Goal: Information Seeking & Learning: Check status

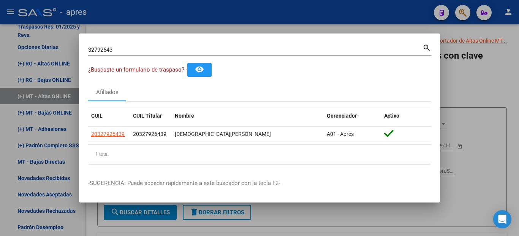
scroll to position [67, 0]
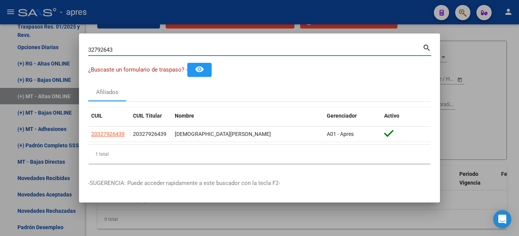
drag, startPoint x: 124, startPoint y: 51, endPoint x: 32, endPoint y: 43, distance: 92.7
click at [32, 43] on div "32792643 Buscar (apellido, dni, cuil, nro traspaso, cuit, obra social) search ¿…" at bounding box center [259, 118] width 519 height 236
paste input "20393410915"
type input "20393410915"
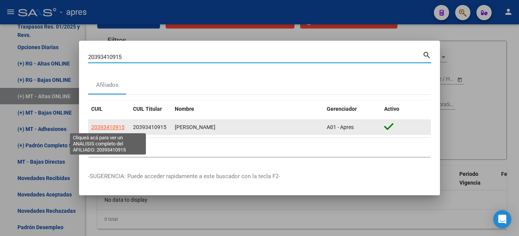
click at [109, 129] on span "20393410915" at bounding box center [107, 127] width 33 height 6
type textarea "20393410915"
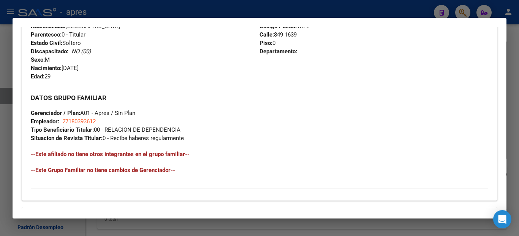
scroll to position [395, 0]
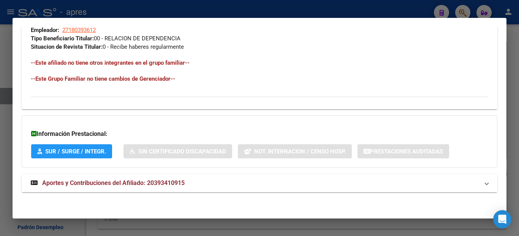
click at [123, 178] on strong "Aportes y Contribuciones del Afiliado: 20393410915" at bounding box center [108, 182] width 154 height 9
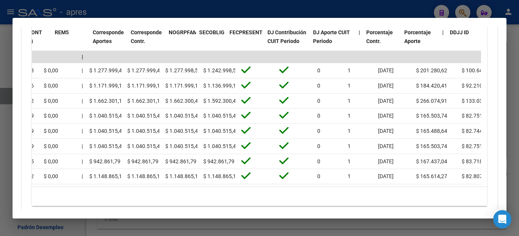
scroll to position [0, 1163]
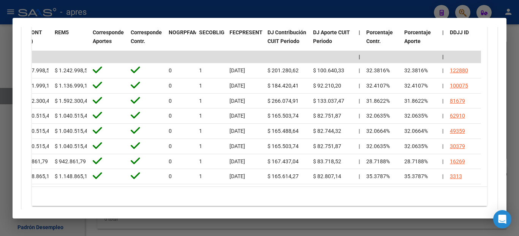
click at [0, 135] on div at bounding box center [259, 118] width 519 height 236
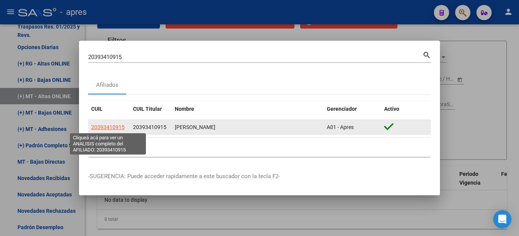
click at [109, 128] on span "20393410915" at bounding box center [107, 127] width 33 height 6
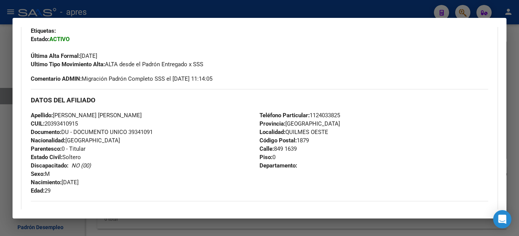
scroll to position [395, 0]
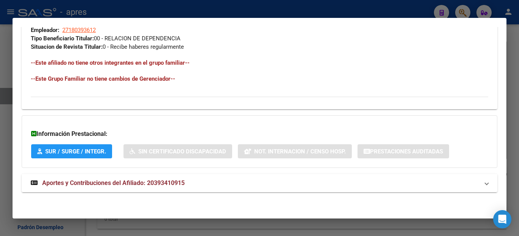
click at [92, 184] on span "Aportes y Contribuciones del Afiliado: 20393410915" at bounding box center [113, 182] width 143 height 7
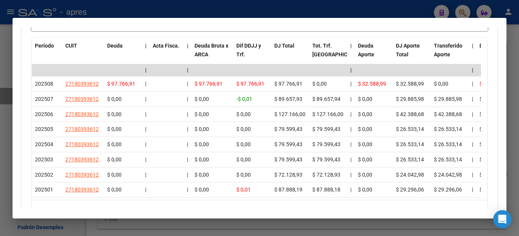
scroll to position [534, 0]
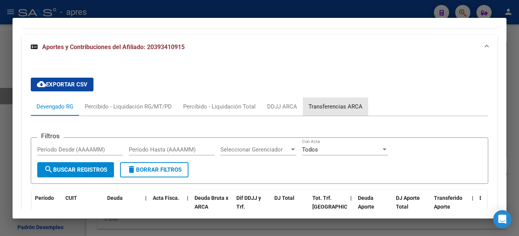
click at [319, 106] on div "Transferencias ARCA" at bounding box center [336, 106] width 54 height 8
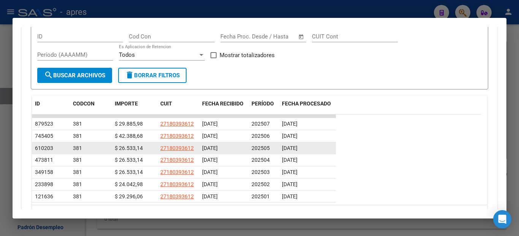
scroll to position [685, 0]
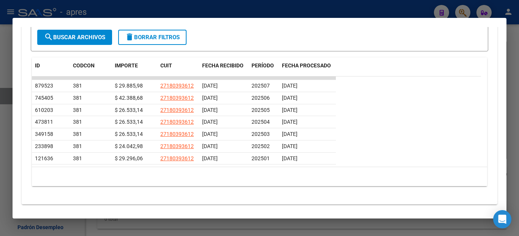
click at [0, 124] on div at bounding box center [259, 118] width 519 height 236
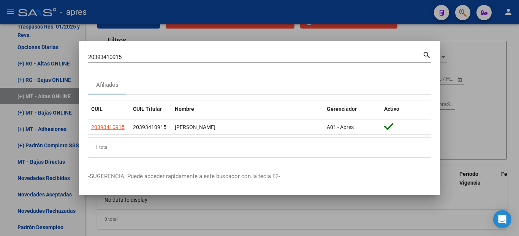
drag, startPoint x: 120, startPoint y: 55, endPoint x: 49, endPoint y: 55, distance: 71.5
click at [51, 55] on div "20393410915 Buscar (apellido, dni, cuil, nro traspaso, cuit, obra social) searc…" at bounding box center [259, 118] width 519 height 236
drag, startPoint x: 116, startPoint y: 57, endPoint x: 109, endPoint y: 55, distance: 7.7
click at [93, 55] on div "20393410915 Buscar (apellido, dni, [PERSON_NAME], [PERSON_NAME], cuit, obra soc…" at bounding box center [255, 56] width 335 height 11
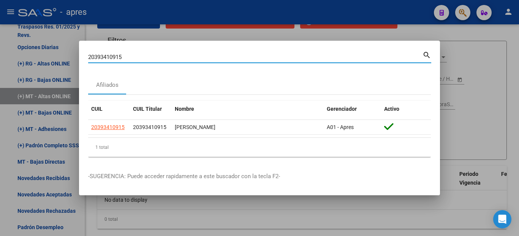
drag, startPoint x: 135, startPoint y: 59, endPoint x: 58, endPoint y: 51, distance: 77.2
click at [70, 55] on div "20393410915 Buscar (apellido, dni, cuil, nro traspaso, cuit, obra social) searc…" at bounding box center [259, 118] width 519 height 236
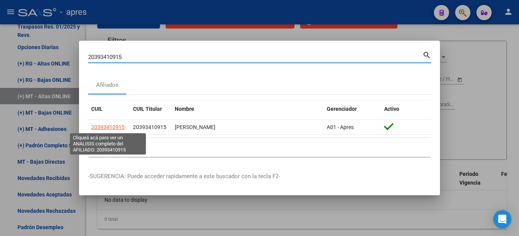
click at [116, 125] on span "20393410915" at bounding box center [107, 127] width 33 height 6
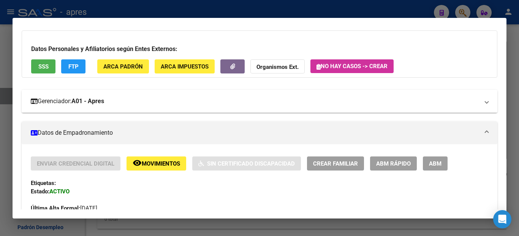
scroll to position [114, 0]
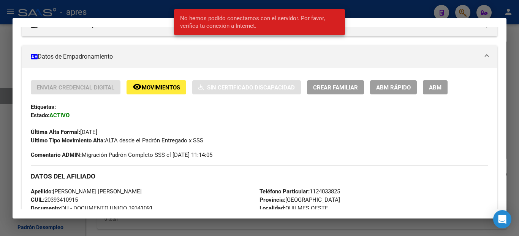
click at [0, 144] on div at bounding box center [259, 118] width 519 height 236
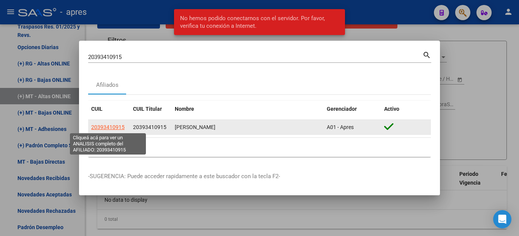
click at [105, 126] on span "20393410915" at bounding box center [107, 127] width 33 height 6
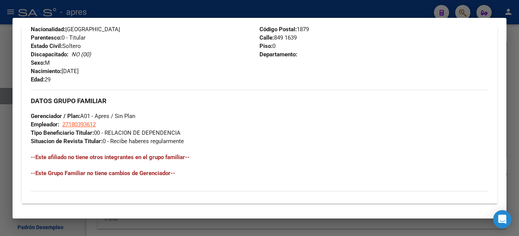
scroll to position [395, 0]
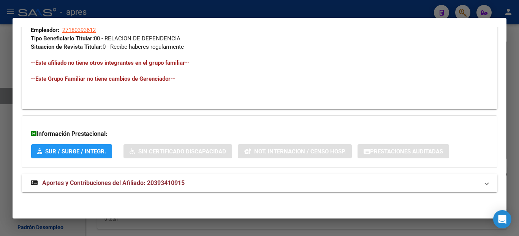
click at [136, 182] on span "Aportes y Contribuciones del Afiliado: 20393410915" at bounding box center [113, 182] width 143 height 7
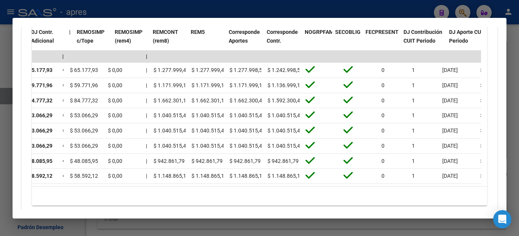
scroll to position [0, 1034]
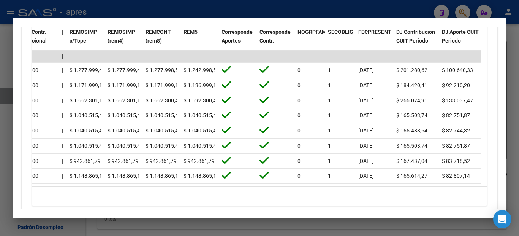
click at [0, 116] on div at bounding box center [259, 118] width 519 height 236
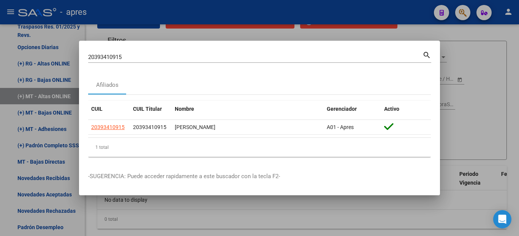
drag, startPoint x: 140, startPoint y: 56, endPoint x: 59, endPoint y: 50, distance: 80.4
click at [63, 51] on div "20393410915 Buscar (apellido, dni, cuil, nro traspaso, cuit, obra social) searc…" at bounding box center [259, 118] width 519 height 236
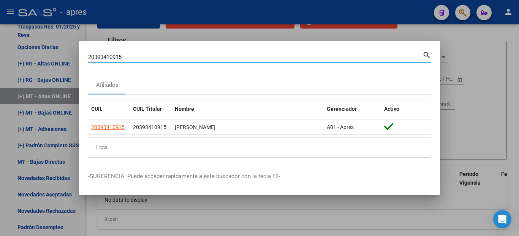
paste input "7-35392790-1"
type input "27353927901"
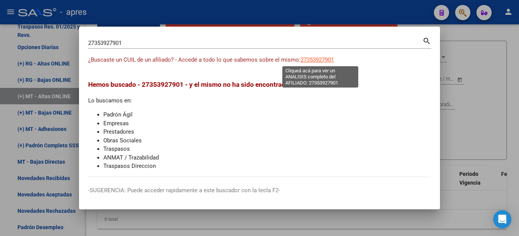
click at [315, 59] on span "27353927901" at bounding box center [317, 59] width 33 height 7
type textarea "27353927901"
